Goal: Information Seeking & Learning: Understand process/instructions

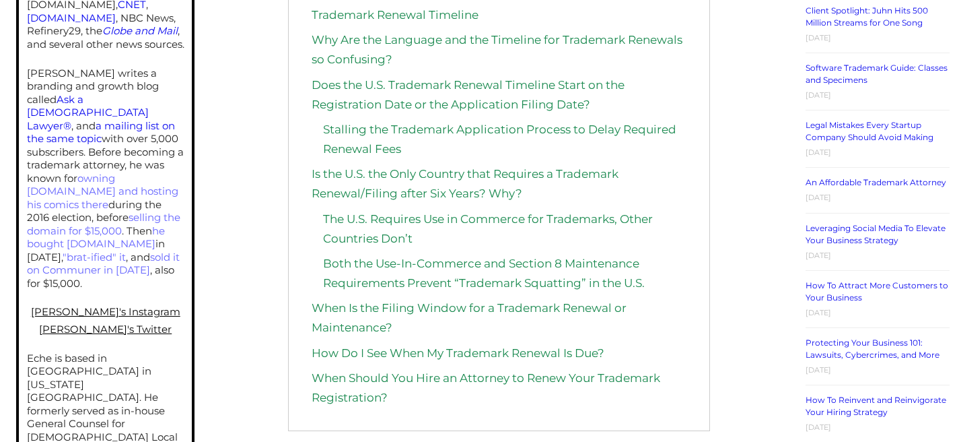
scroll to position [849, 0]
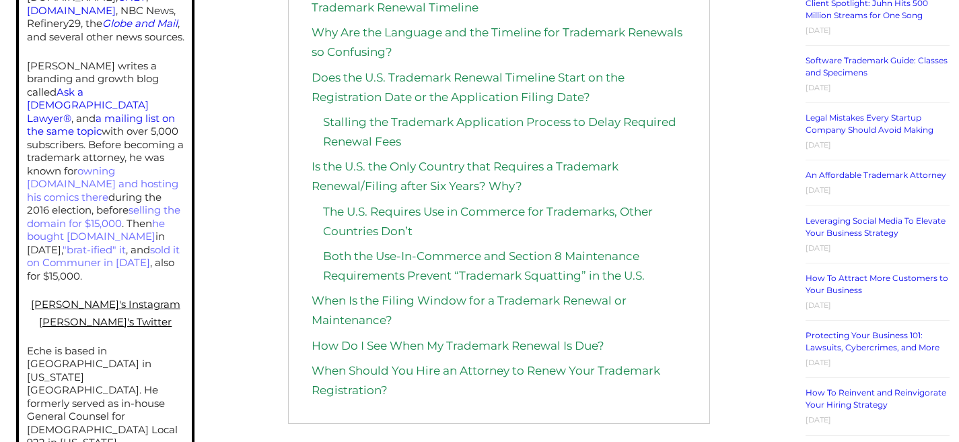
click at [544, 226] on li "The U.S. Requires Use in Commerce for Trademarks, Other Countries Don’t" at bounding box center [505, 221] width 364 height 39
click at [699, 222] on div "Table of Contents Okay, That’s Nice, But How Often Do You Have To Renew a Trade…" at bounding box center [499, 159] width 422 height 530
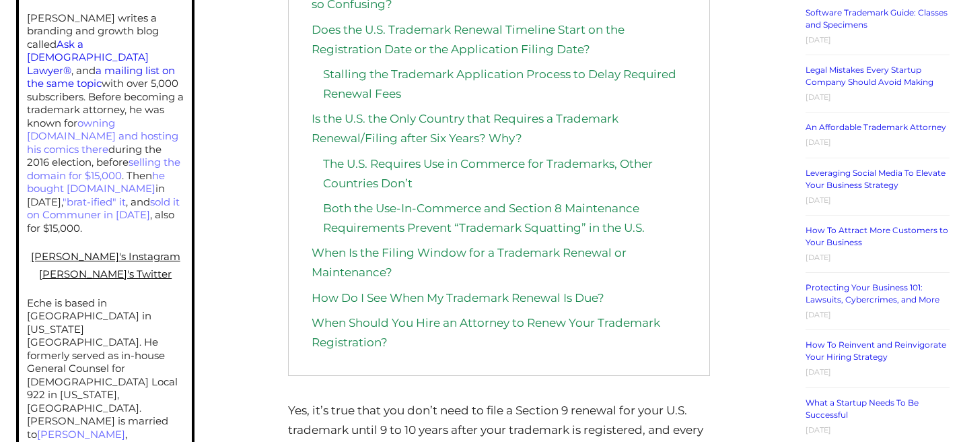
scroll to position [899, 0]
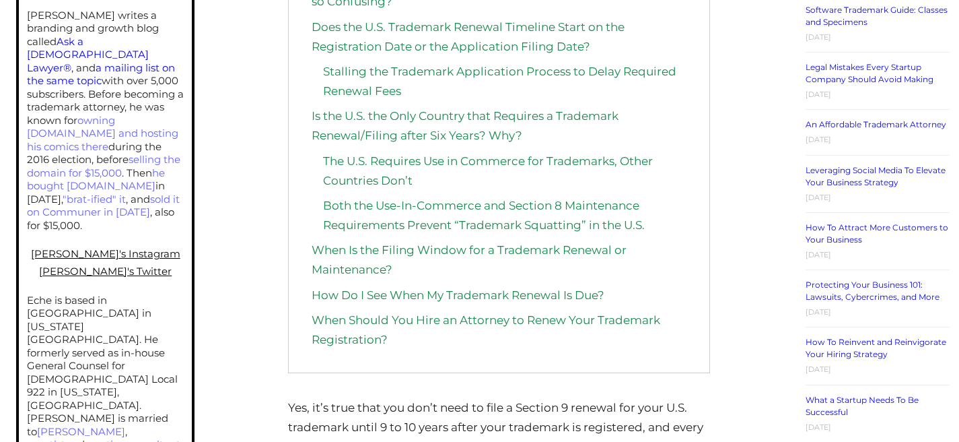
click at [686, 217] on div "Table of Contents Okay, That’s Nice, But How Often Do You Have To Renew a Trade…" at bounding box center [499, 108] width 422 height 530
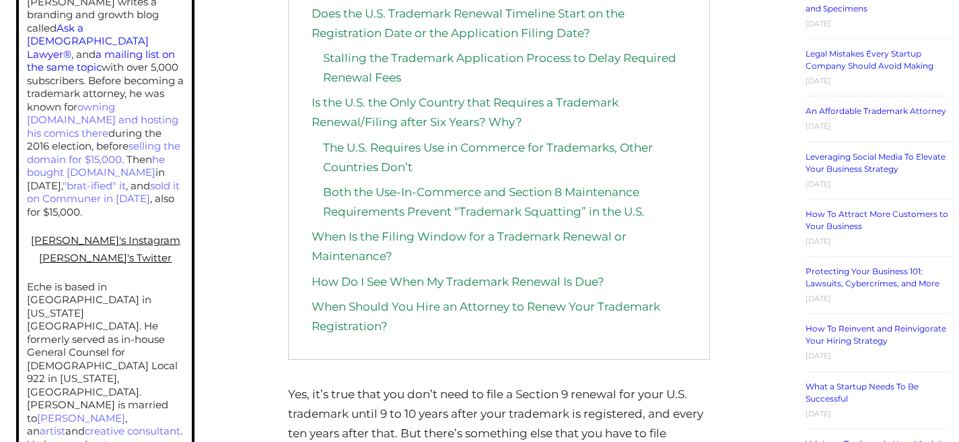
scroll to position [914, 0]
click at [506, 232] on link "When Is the Filing Window for a Trademark Renewal or Maintenance?" at bounding box center [469, 244] width 315 height 33
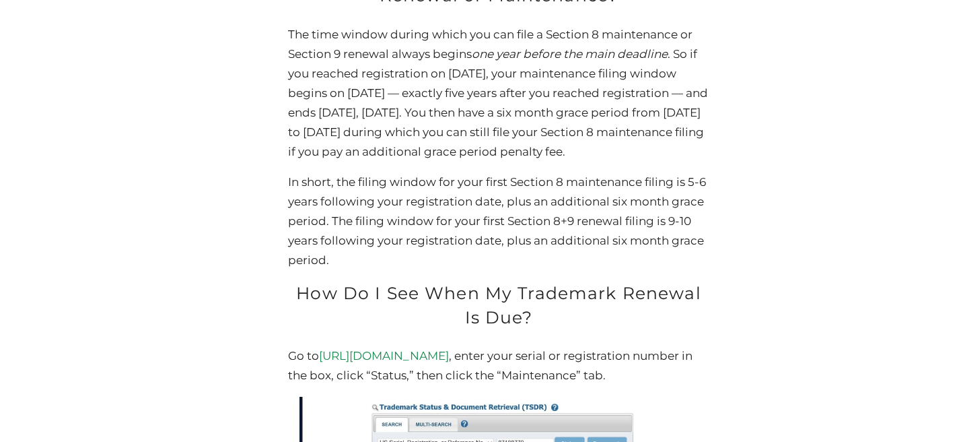
drag, startPoint x: 303, startPoint y: 93, endPoint x: 472, endPoint y: 209, distance: 205.2
click at [472, 161] on p "The time window during which you can file a Section 8 maintenance or Section 9 …" at bounding box center [499, 93] width 422 height 136
drag, startPoint x: 273, startPoint y: 233, endPoint x: 368, endPoint y: 316, distance: 126.0
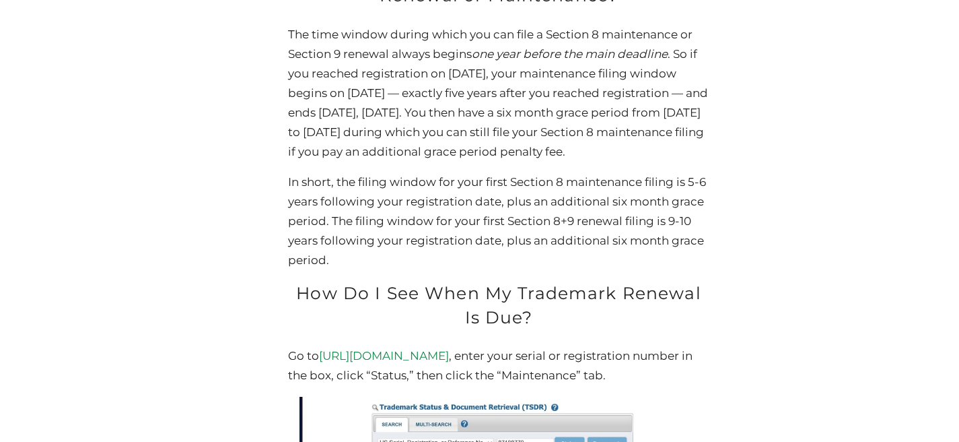
click at [368, 270] on p "In short, the filing window for your first Section 8 maintenance filing is 5-6 …" at bounding box center [499, 221] width 422 height 98
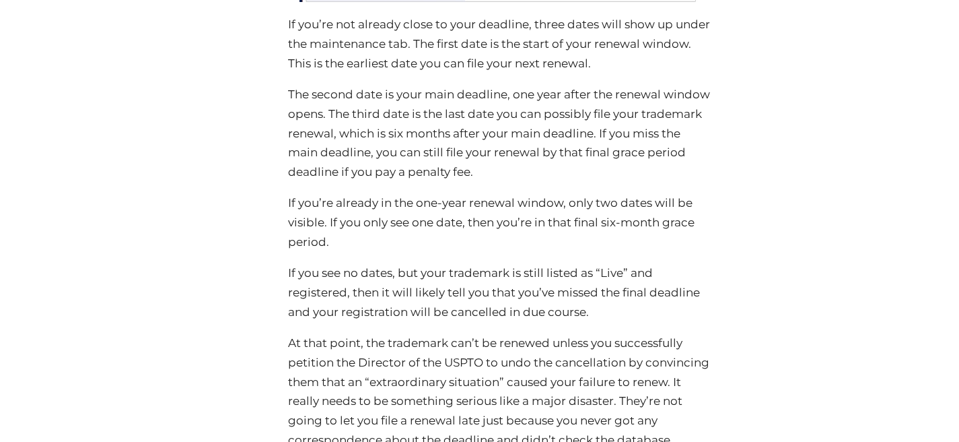
scroll to position [5855, 0]
